Goal: Navigation & Orientation: Find specific page/section

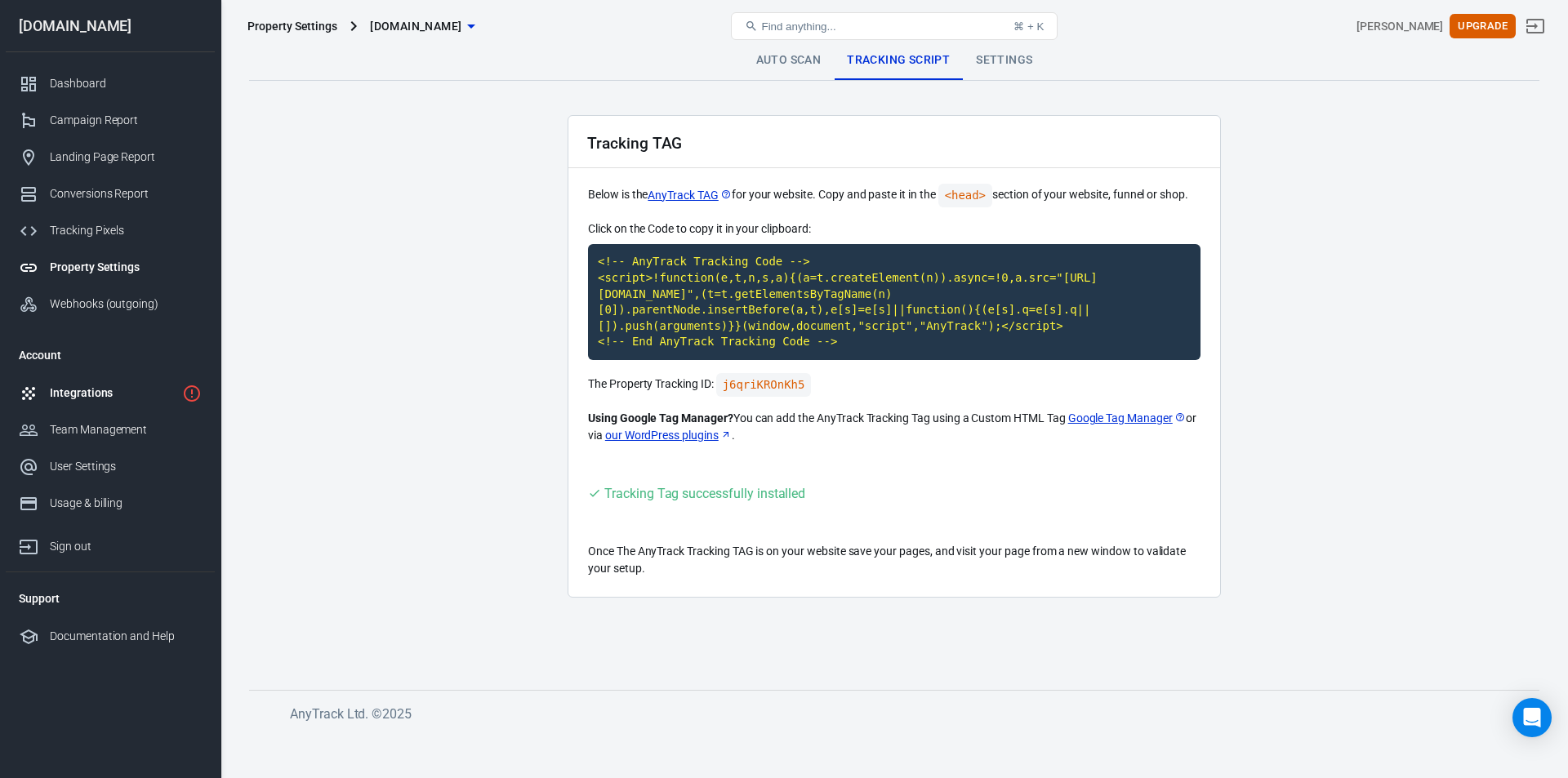
click at [137, 382] on link "Integrations" at bounding box center [110, 393] width 209 height 36
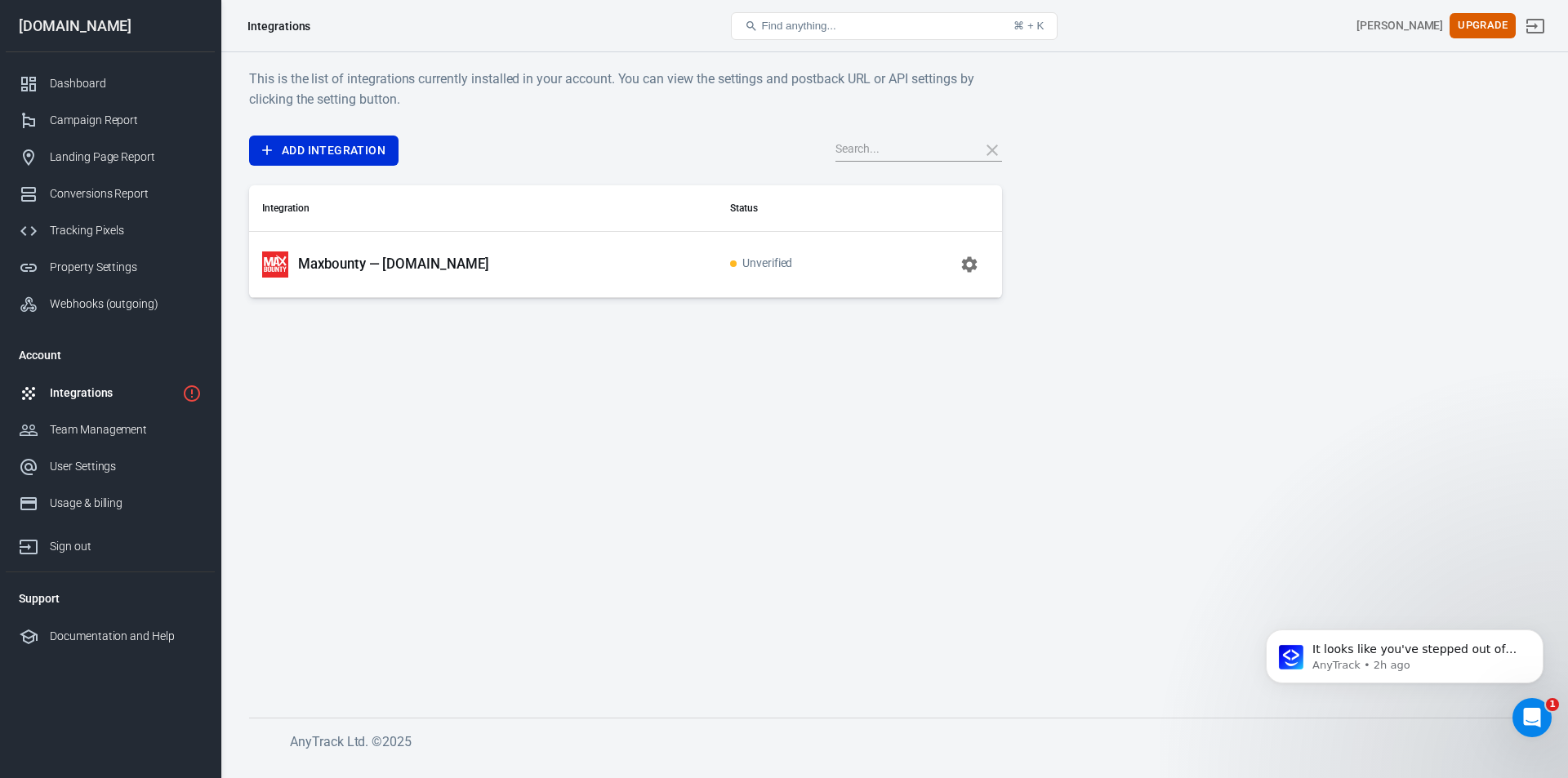
click at [137, 382] on link "Integrations" at bounding box center [110, 393] width 209 height 36
click at [440, 257] on p "Maxbounty — [DOMAIN_NAME]" at bounding box center [393, 264] width 191 height 17
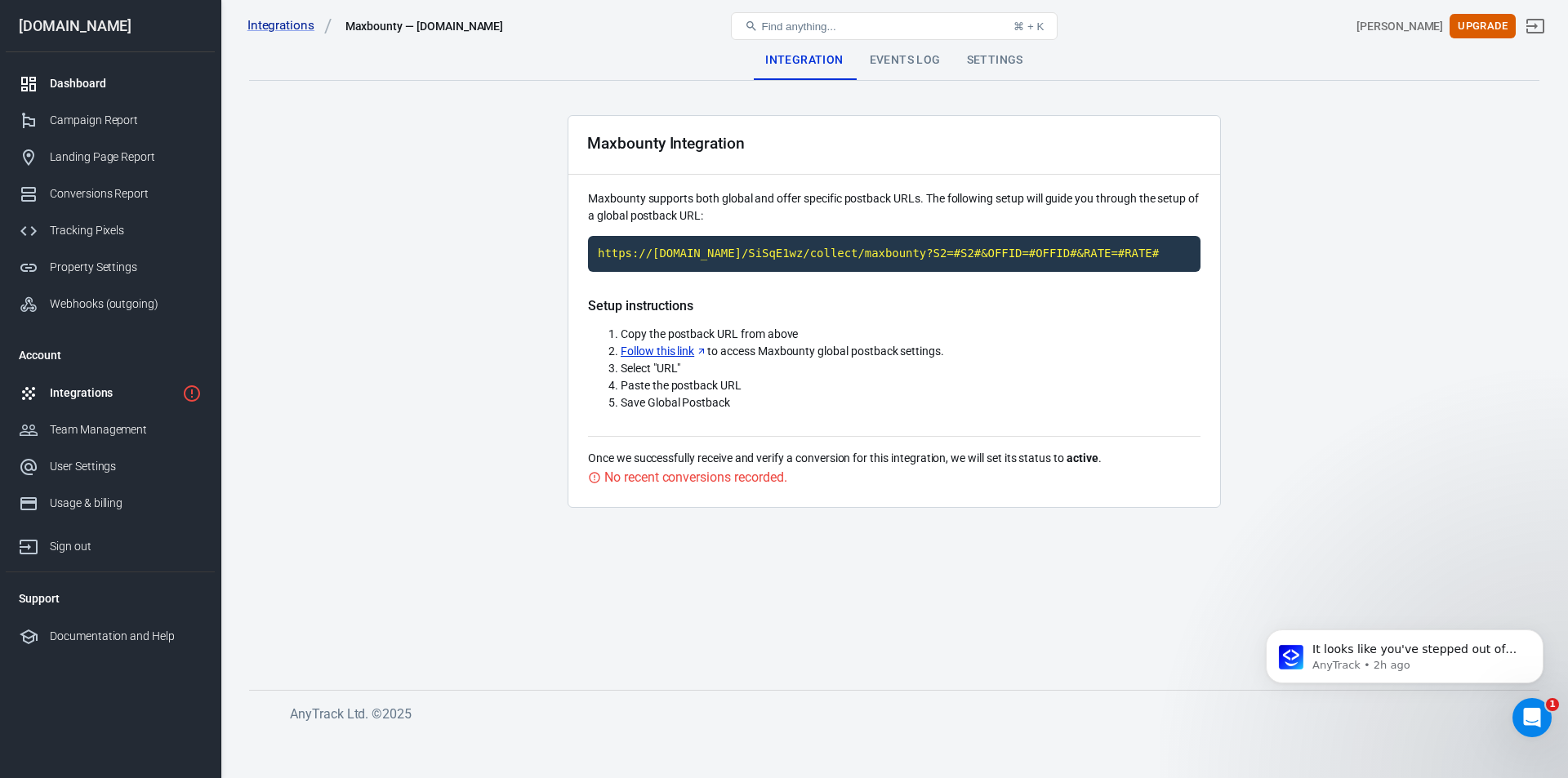
click at [90, 75] on link "Dashboard" at bounding box center [110, 83] width 209 height 36
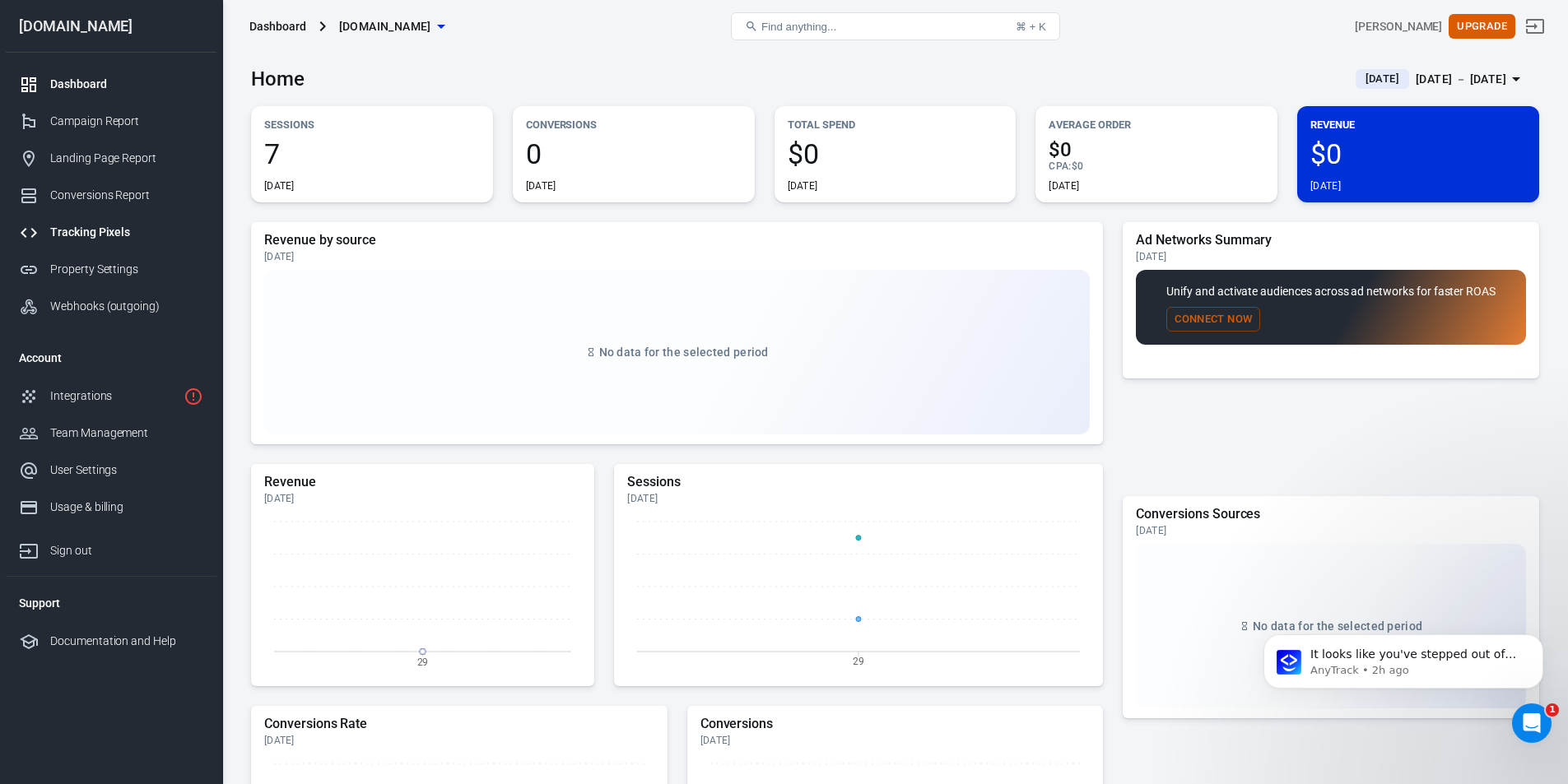
click at [106, 231] on div "Tracking Pixels" at bounding box center [126, 232] width 153 height 17
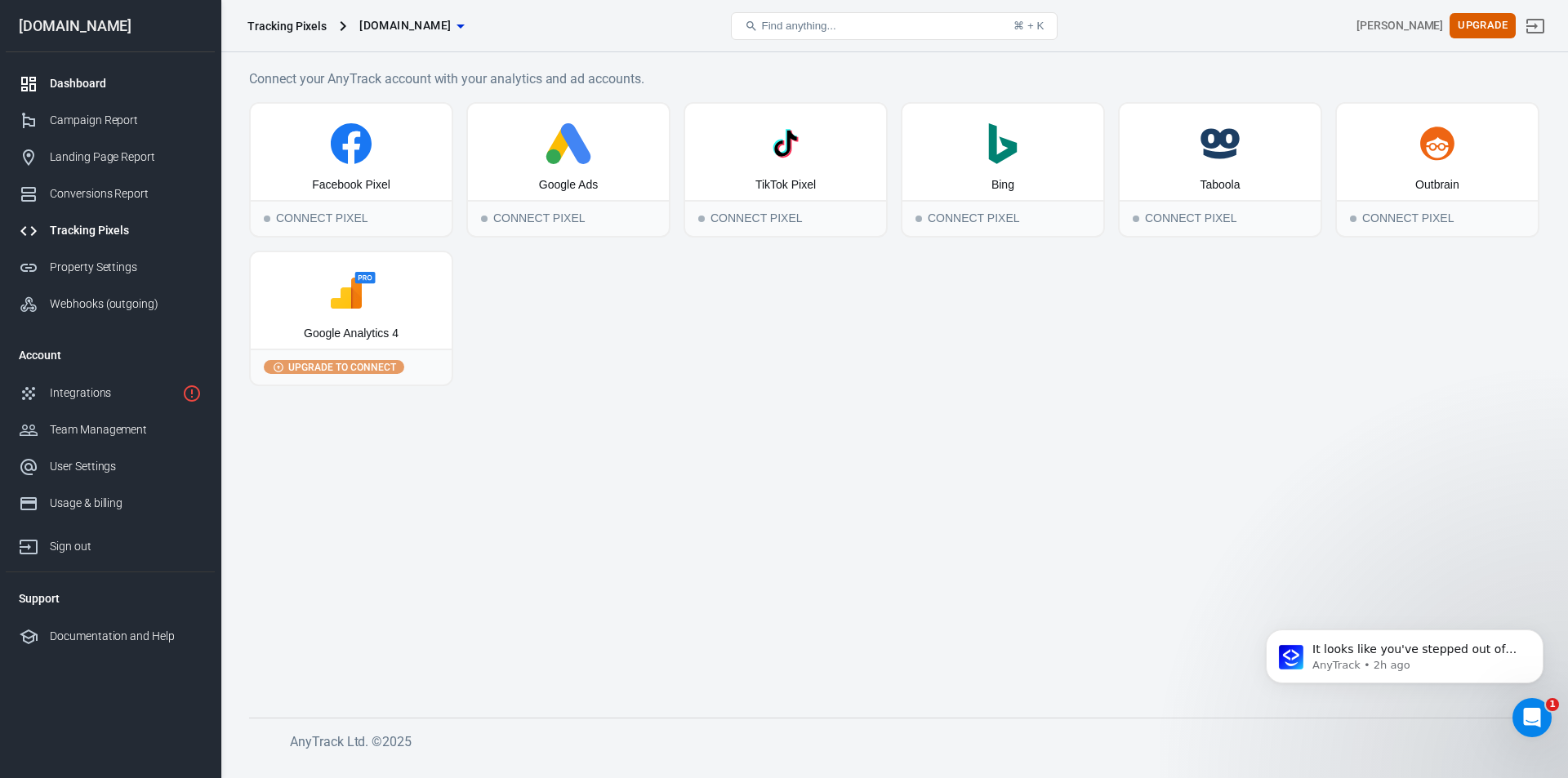
click at [89, 79] on div "Dashboard" at bounding box center [125, 84] width 152 height 17
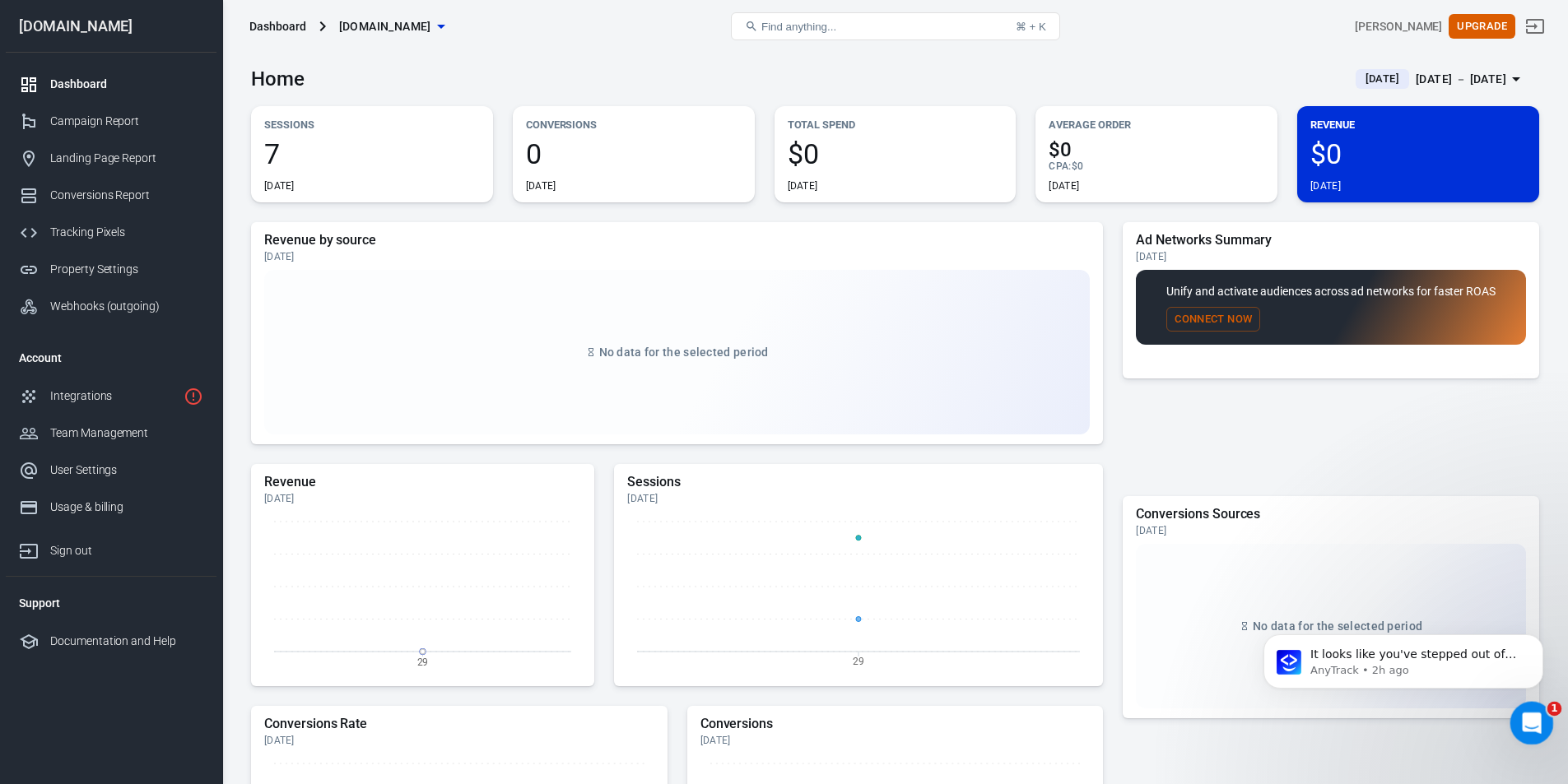
click at [1513, 714] on div "Open Intercom Messenger" at bounding box center [1529, 721] width 55 height 55
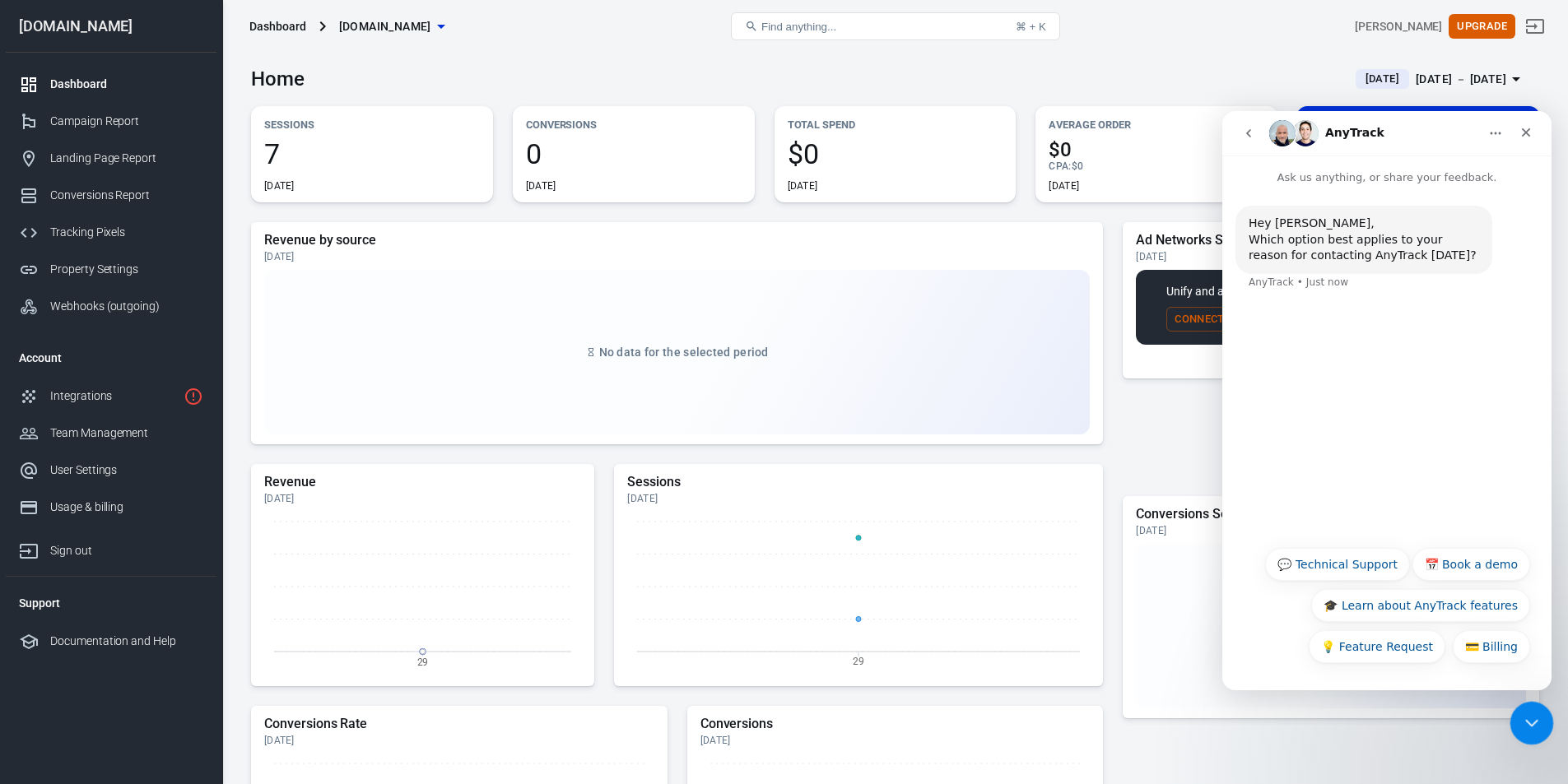
click at [1513, 715] on div "Close Intercom Messenger" at bounding box center [1529, 721] width 40 height 39
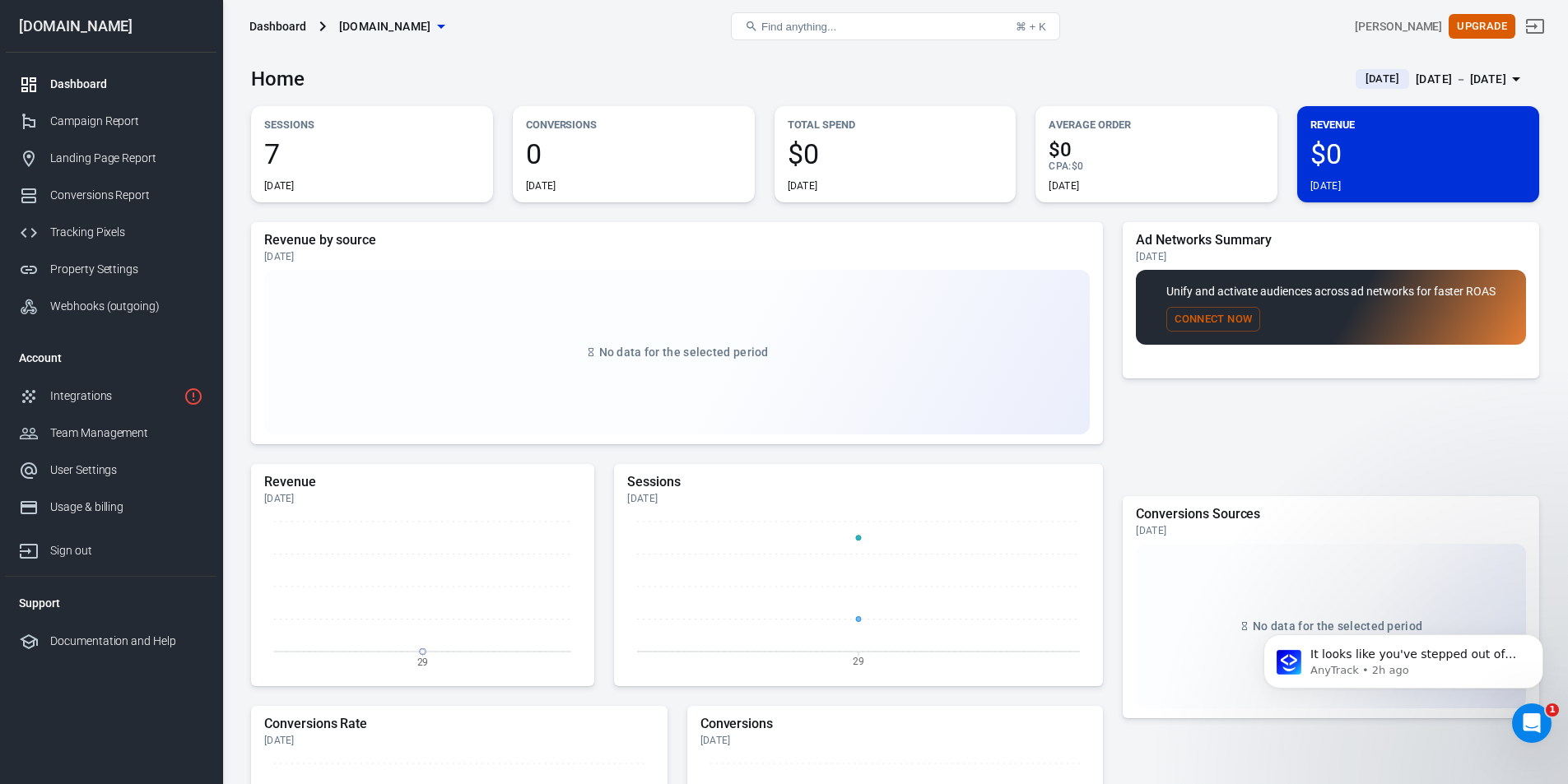
click at [97, 79] on div "Dashboard" at bounding box center [126, 85] width 153 height 17
